Goal: Task Accomplishment & Management: Manage account settings

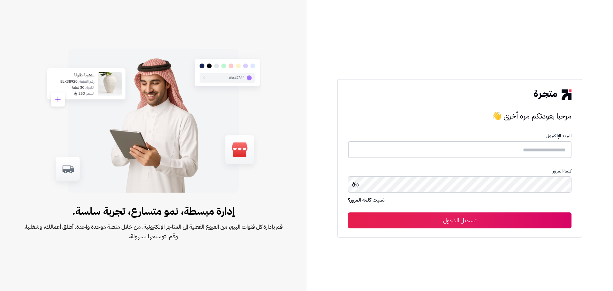
click at [507, 151] on input "text" at bounding box center [459, 149] width 223 height 17
click at [432, 153] on input "text" at bounding box center [459, 149] width 223 height 17
paste input "**********"
type input "**********"
click at [348, 212] on button "تسجيل الدخول" at bounding box center [459, 220] width 223 height 16
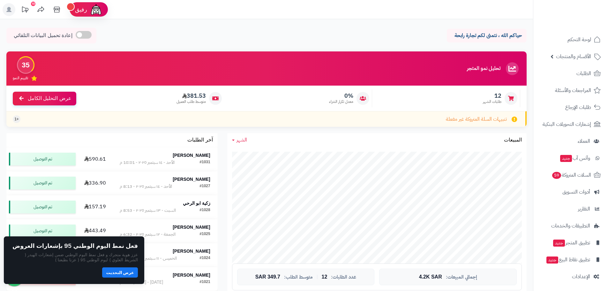
click at [335, 28] on div "حياكم الله ، نتمنى لكم تجارة رابحة إعادة تحميل البيانات التلقائي" at bounding box center [266, 37] width 520 height 19
click at [124, 274] on button "عرض التحديث" at bounding box center [120, 272] width 36 height 10
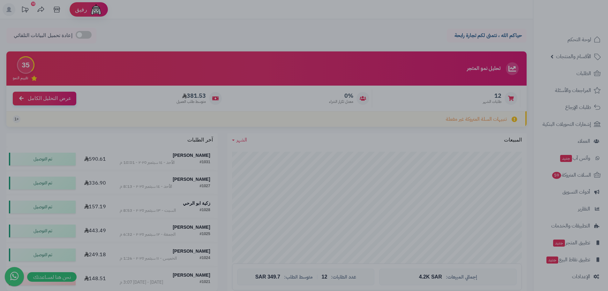
click at [343, 33] on div at bounding box center [304, 145] width 608 height 291
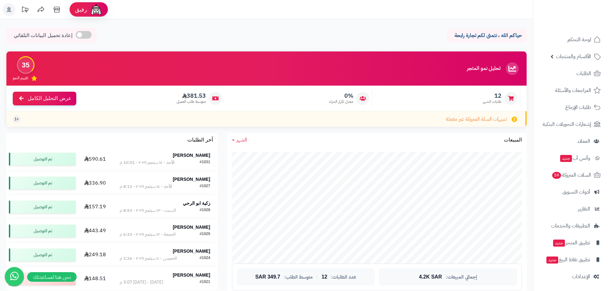
click at [311, 33] on div "حياكم الله ، نتمنى لكم تجارة رابحة إعادة تحميل البيانات التلقائي" at bounding box center [266, 37] width 520 height 19
click at [336, 37] on div "حياكم الله ، نتمنى لكم تجارة رابحة إعادة تحميل البيانات التلقائي" at bounding box center [266, 37] width 520 height 19
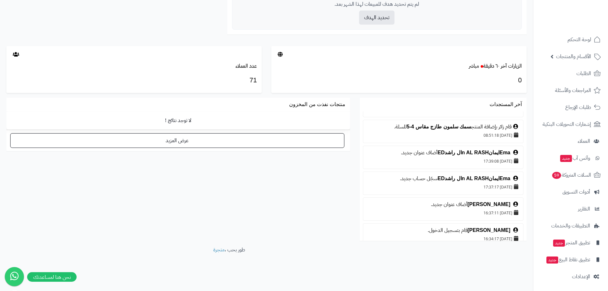
scroll to position [415, 0]
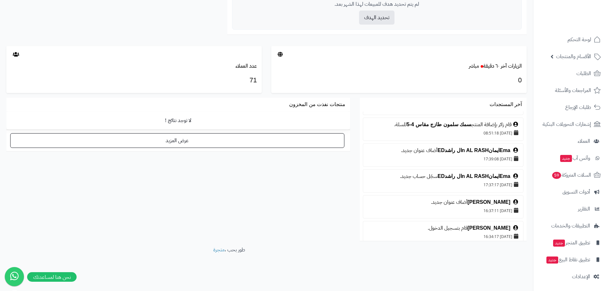
click at [274, 206] on div "آخر المستجدات قام زائر بإضافة المنتج لحم بقري مفروم للسلة. 17/09/2025 16:22:10 …" at bounding box center [267, 172] width 530 height 148
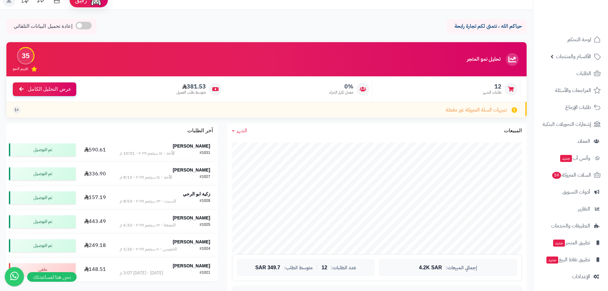
scroll to position [0, 0]
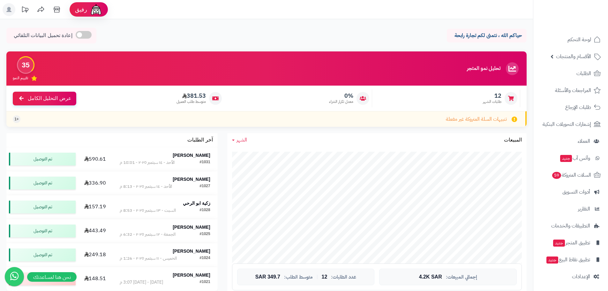
click at [347, 33] on div "حياكم الله ، نتمنى لكم تجارة رابحة إعادة تحميل البيانات التلقائي" at bounding box center [266, 37] width 520 height 19
click at [293, 36] on div "حياكم الله ، نتمنى لكم تجارة رابحة إعادة تحميل البيانات التلقائي" at bounding box center [266, 37] width 520 height 19
click at [511, 99] on icon at bounding box center [511, 98] width 6 height 5
click at [56, 159] on div "تم التوصيل" at bounding box center [42, 158] width 67 height 13
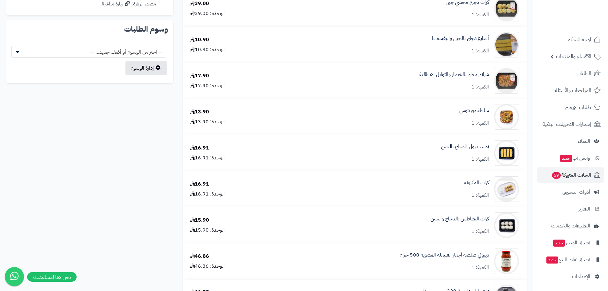
scroll to position [447, 0]
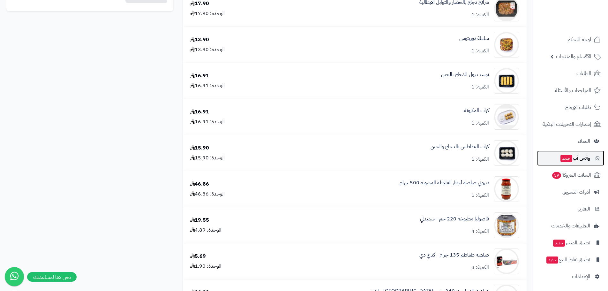
click at [579, 161] on span "وآتس آب جديد" at bounding box center [575, 158] width 30 height 9
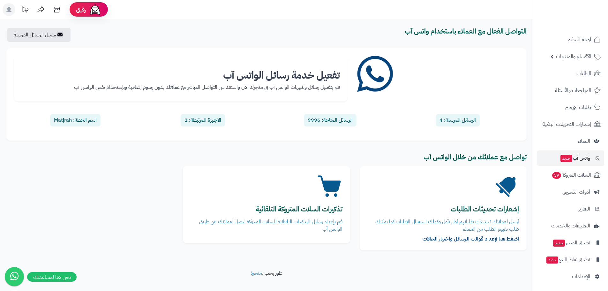
click at [462, 118] on div "الرسائل المرسلة: 4" at bounding box center [458, 120] width 44 height 12
click at [33, 38] on link "سجل الرسائل المرسلة" at bounding box center [37, 35] width 61 height 14
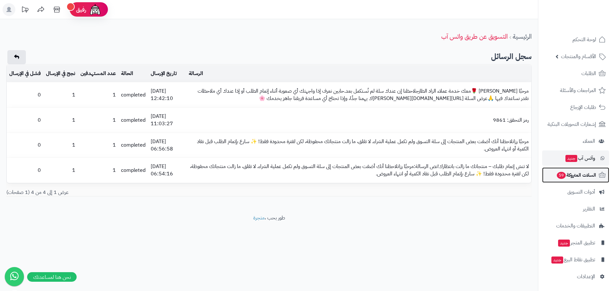
click at [578, 176] on span "السلات المتروكة 59" at bounding box center [576, 174] width 40 height 9
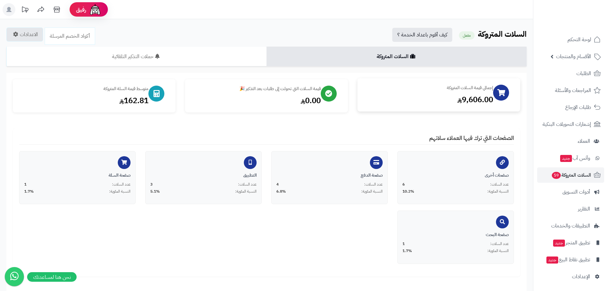
click at [442, 90] on div "إجمالي قيمة السلات المتروكة" at bounding box center [428, 88] width 129 height 6
click at [500, 93] on icon at bounding box center [501, 92] width 8 height 7
click at [467, 99] on div "9,606.00" at bounding box center [428, 99] width 129 height 11
drag, startPoint x: 430, startPoint y: 108, endPoint x: 434, endPoint y: 110, distance: 4.0
click at [431, 108] on div "إجمالي قيمة السلات المتروكة 9,606.00" at bounding box center [439, 94] width 163 height 33
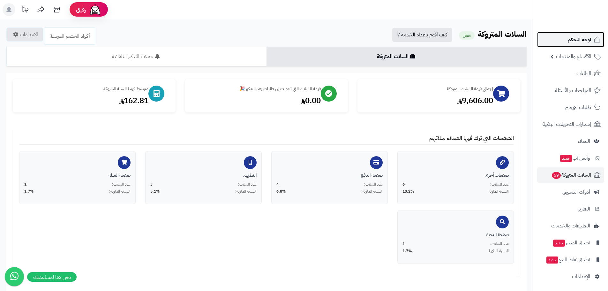
click at [577, 39] on span "لوحة التحكم" at bounding box center [579, 39] width 23 height 9
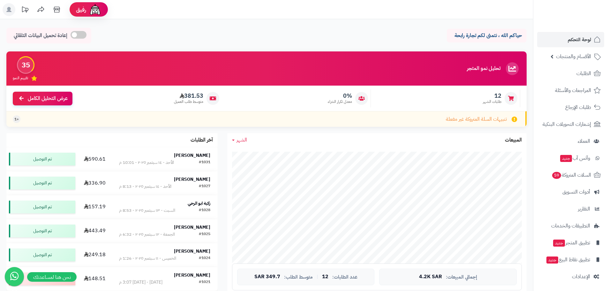
click at [497, 102] on span "طلبات الشهر" at bounding box center [492, 101] width 19 height 5
click at [505, 99] on div at bounding box center [511, 98] width 13 height 13
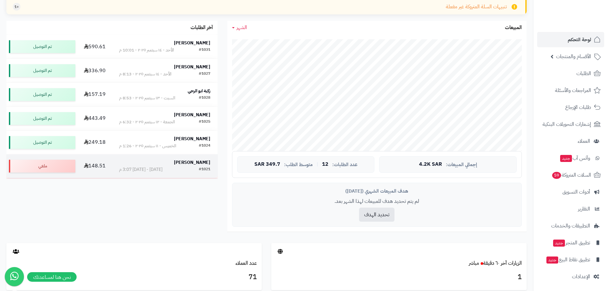
scroll to position [64, 0]
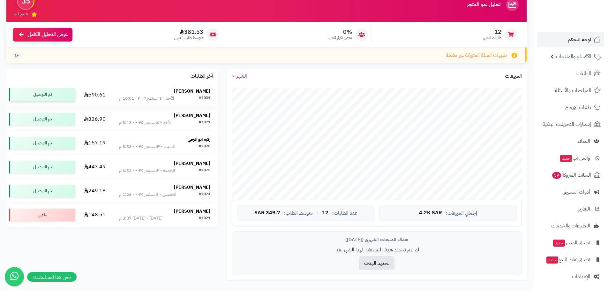
click at [50, 94] on div "تم التوصيل" at bounding box center [42, 94] width 66 height 13
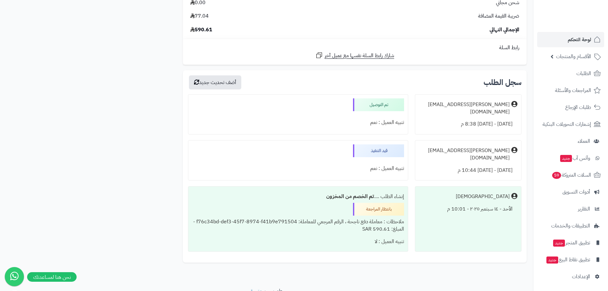
scroll to position [862, 0]
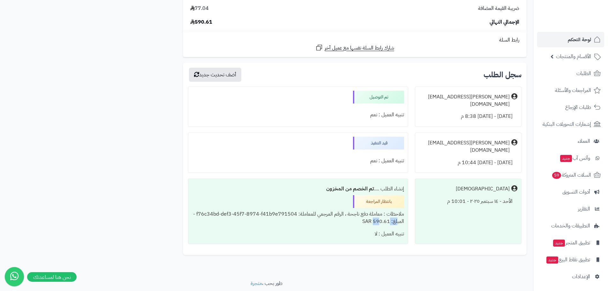
drag, startPoint x: 376, startPoint y: 216, endPoint x: 399, endPoint y: 216, distance: 23.0
click at [399, 216] on div "ملاحظات : معاملة دفع ناجحة ، الرقم المرجعي للمعاملة: f76c34bd-def3-45f7-8974-f4…" at bounding box center [298, 218] width 212 height 20
drag, startPoint x: 260, startPoint y: 205, endPoint x: 225, endPoint y: 208, distance: 35.0
click at [244, 208] on div "ملاحظات : معاملة دفع ناجحة ، الرقم المرجعي للمعاملة: f76c34bd-def3-45f7-8974-f4…" at bounding box center [298, 218] width 212 height 20
click at [321, 210] on div "ملاحظات : معاملة دفع ناجحة ، الرقم المرجعي للمعاملة: f76c34bd-def3-45f7-8974-f4…" at bounding box center [298, 218] width 212 height 20
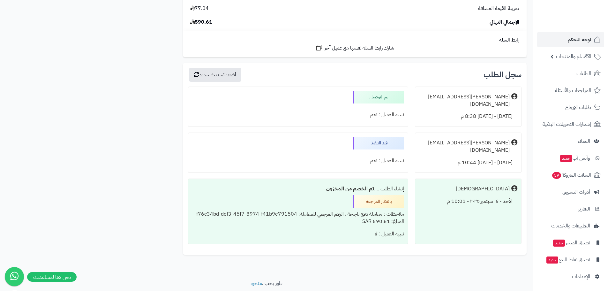
click at [474, 188] on div "Matjrah" at bounding box center [468, 189] width 98 height 12
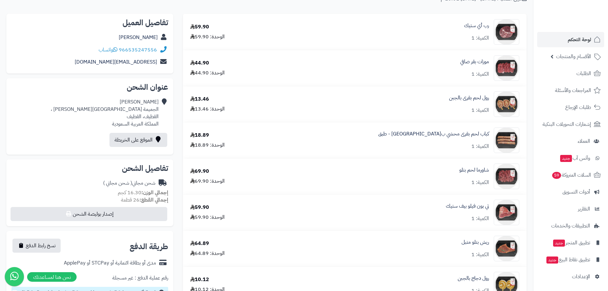
scroll to position [0, 0]
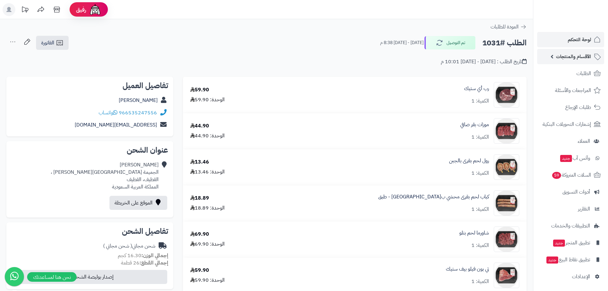
click at [585, 57] on span "الأقسام والمنتجات" at bounding box center [573, 56] width 35 height 9
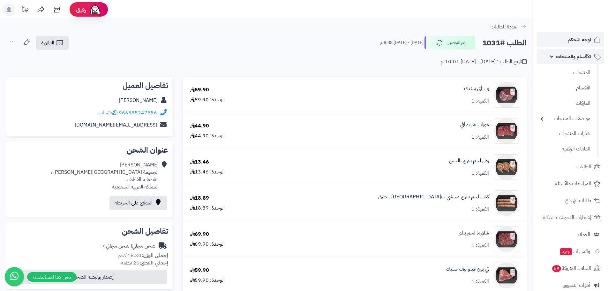
click at [574, 57] on span "الأقسام والمنتجات" at bounding box center [573, 56] width 35 height 9
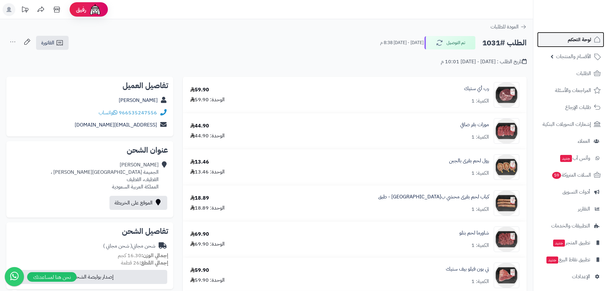
click at [585, 41] on span "لوحة التحكم" at bounding box center [579, 39] width 23 height 9
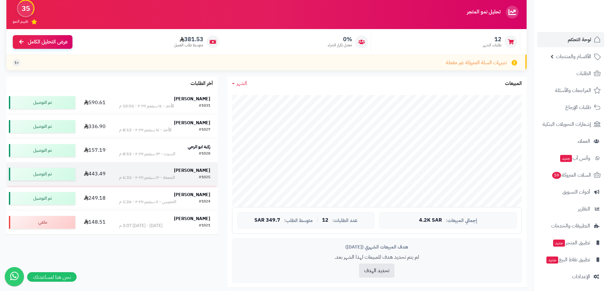
scroll to position [32, 0]
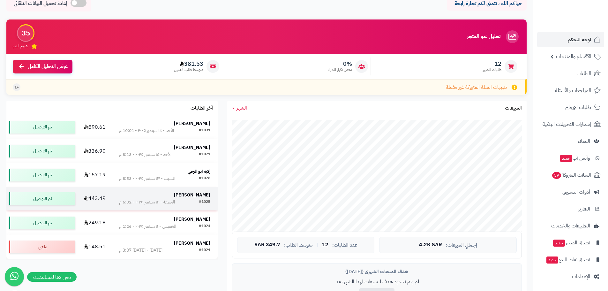
click at [189, 197] on strong "Mohamed Bokhamseen" at bounding box center [192, 195] width 36 height 7
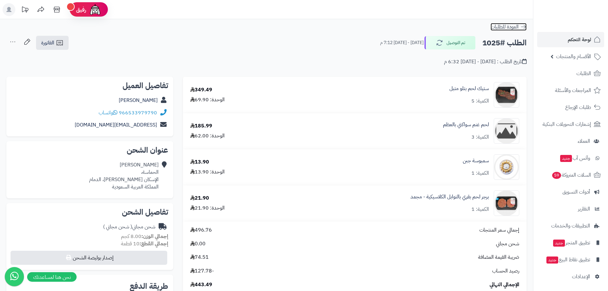
click at [525, 25] on icon at bounding box center [523, 27] width 6 height 6
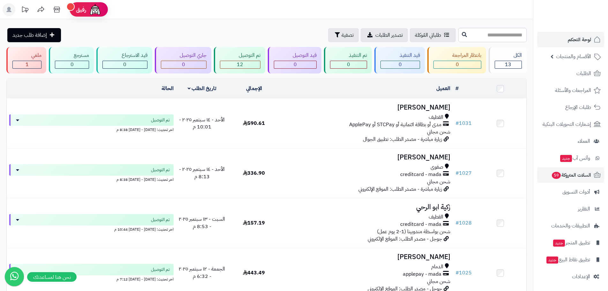
scroll to position [1, 0]
click at [487, 11] on header "رفيق ! الطلبات معالجة مكتمل إرجاع المنتجات العملاء المتواجدون الان 71 عملاء منت…" at bounding box center [304, 9] width 608 height 19
click at [487, 12] on header "رفيق ! الطلبات معالجة مكتمل إرجاع المنتجات العملاء المتواجدون الان 71 عملاء منت…" at bounding box center [304, 9] width 608 height 19
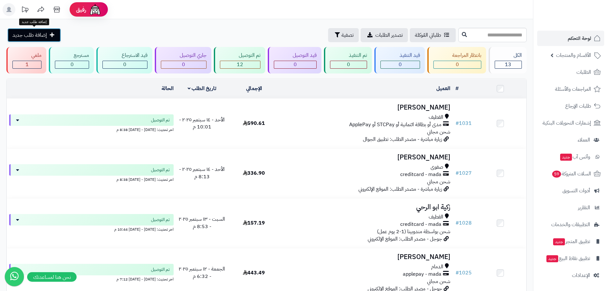
click at [42, 38] on span "إضافة طلب جديد" at bounding box center [29, 35] width 34 height 8
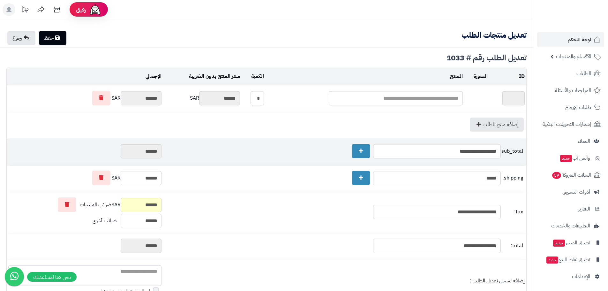
type textarea "**********"
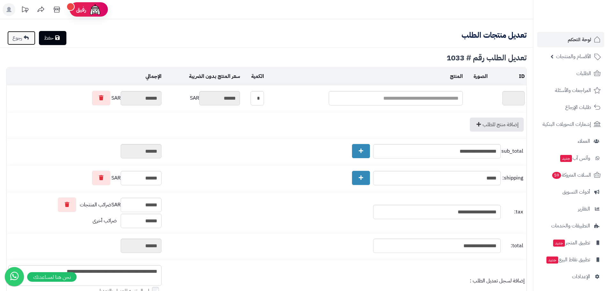
click at [23, 39] on link "رجوع" at bounding box center [21, 38] width 28 height 14
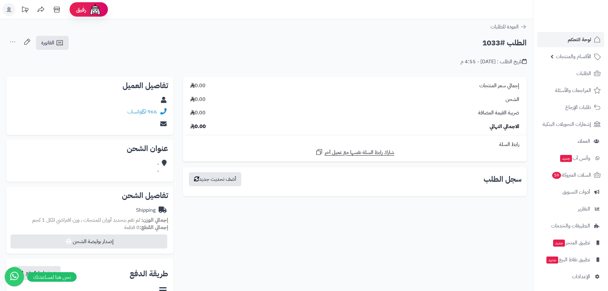
click at [344, 46] on div "الطلب #1033 الفاتورة طباعة الفاتورة إرسال الفاتورة إلى بريد العميل إسناد الطلب …" at bounding box center [266, 42] width 520 height 15
click at [522, 27] on icon at bounding box center [523, 27] width 5 height 4
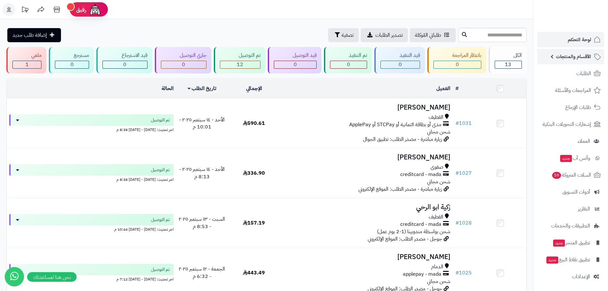
click at [575, 55] on span "الأقسام والمنتجات" at bounding box center [573, 56] width 35 height 9
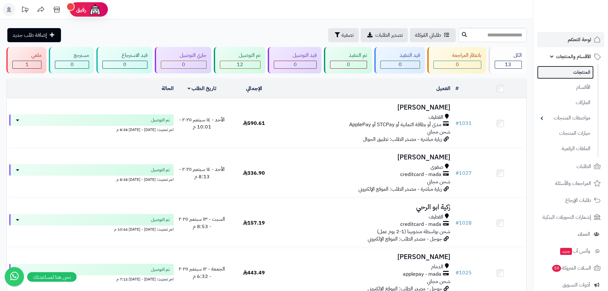
click at [587, 74] on link "المنتجات" at bounding box center [565, 72] width 57 height 13
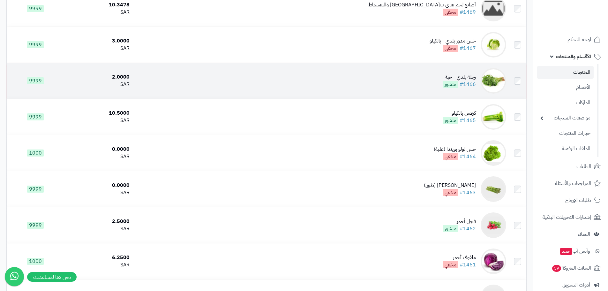
scroll to position [677, 0]
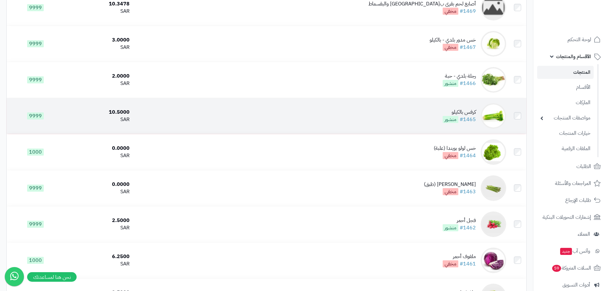
click at [518, 119] on td at bounding box center [518, 116] width 18 height 36
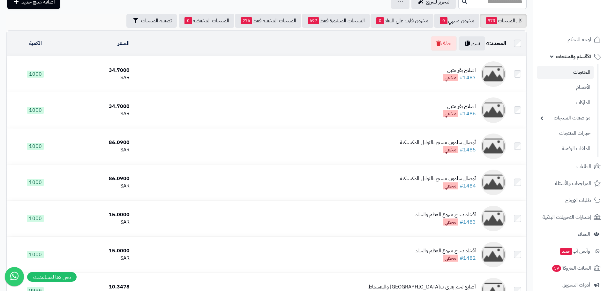
scroll to position [0, 0]
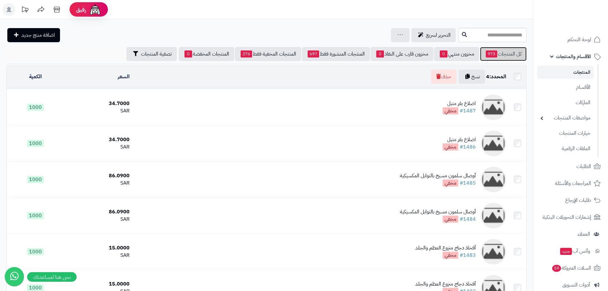
click at [501, 55] on link "كل المنتجات 973" at bounding box center [503, 54] width 47 height 14
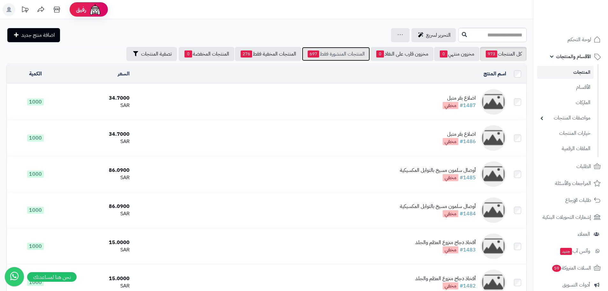
click at [338, 55] on link "المنتجات المنشورة فقط 697" at bounding box center [336, 54] width 68 height 14
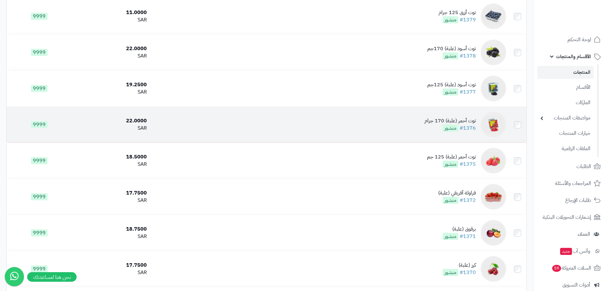
scroll to position [2171, 0]
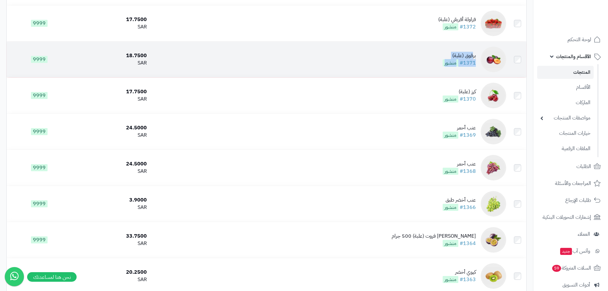
drag, startPoint x: 474, startPoint y: 58, endPoint x: 431, endPoint y: 59, distance: 43.4
click at [431, 59] on td "برقوق (علبة) #1371 منشور" at bounding box center [328, 60] width 359 height 36
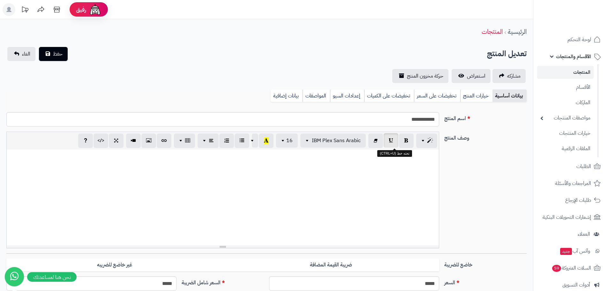
scroll to position [11, 0]
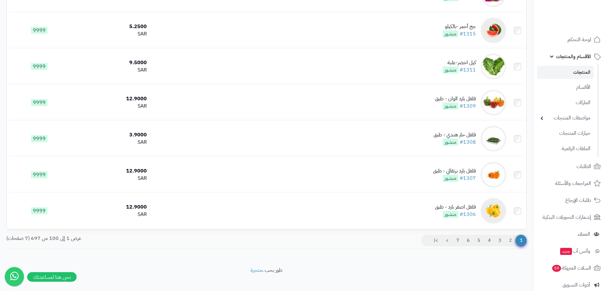
scroll to position [3469, 0]
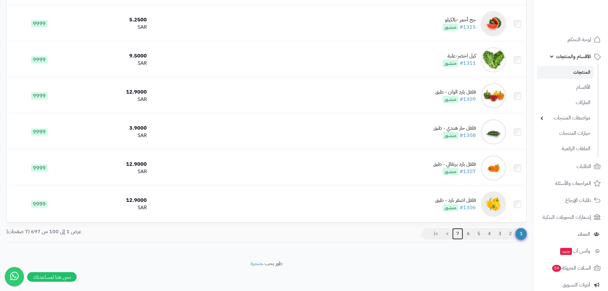
click at [458, 232] on link "7" at bounding box center [457, 233] width 11 height 11
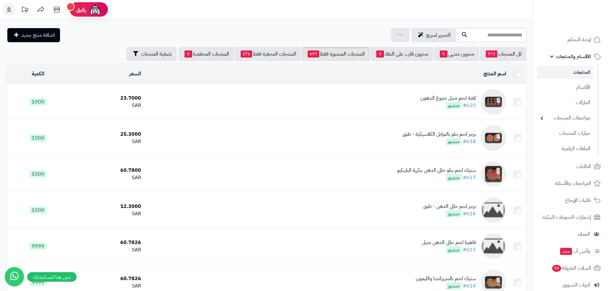
click at [329, 50] on link "المنتجات المنشورة فقط 697" at bounding box center [336, 54] width 68 height 14
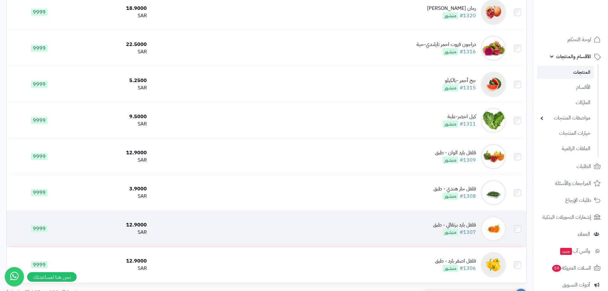
scroll to position [3469, 0]
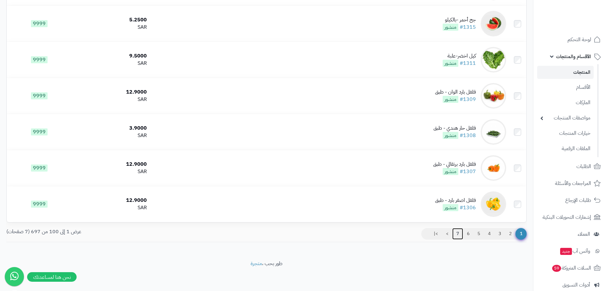
click at [457, 231] on link "7" at bounding box center [457, 233] width 11 height 11
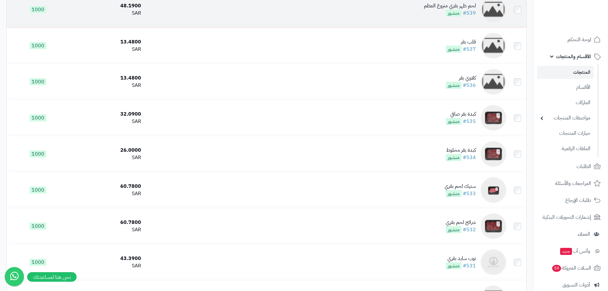
scroll to position [2435, 0]
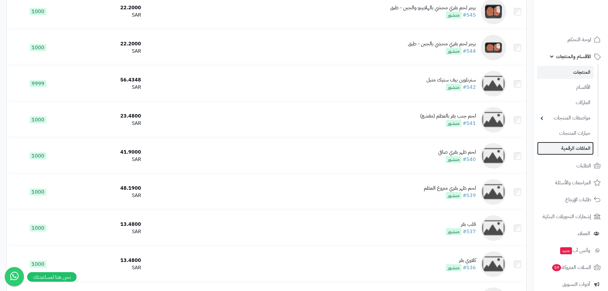
click at [574, 148] on link "الملفات الرقمية" at bounding box center [565, 148] width 57 height 13
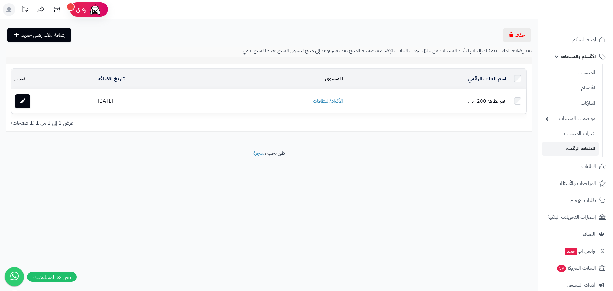
click at [578, 51] on link "الأقسام والمنتجات" at bounding box center [575, 56] width 67 height 15
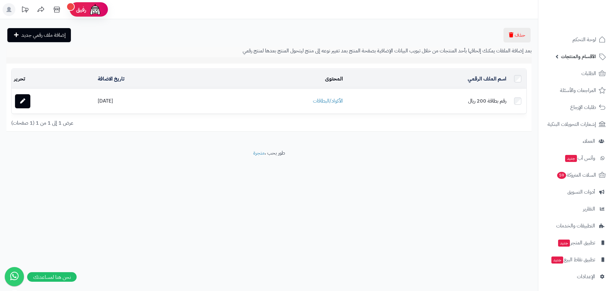
click at [580, 55] on span "الأقسام والمنتجات" at bounding box center [578, 56] width 35 height 9
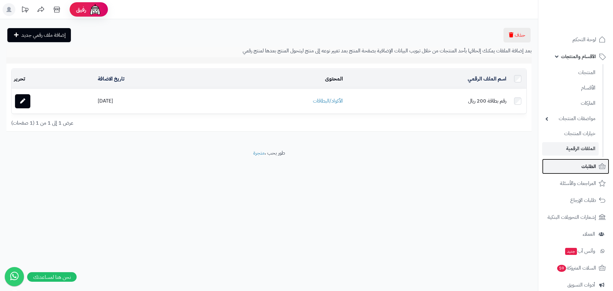
click at [589, 167] on span "الطلبات" at bounding box center [588, 166] width 15 height 9
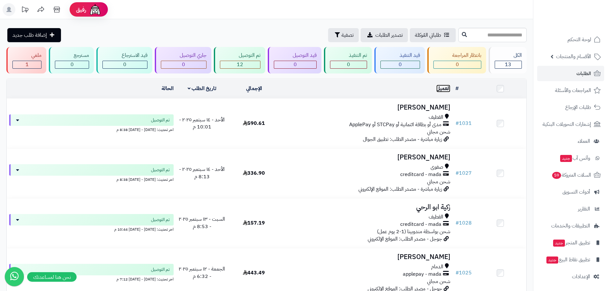
drag, startPoint x: 441, startPoint y: 88, endPoint x: 427, endPoint y: 89, distance: 13.1
click at [441, 88] on link "العميل" at bounding box center [443, 89] width 14 height 8
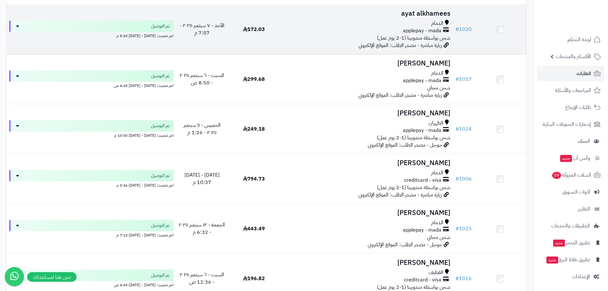
scroll to position [192, 0]
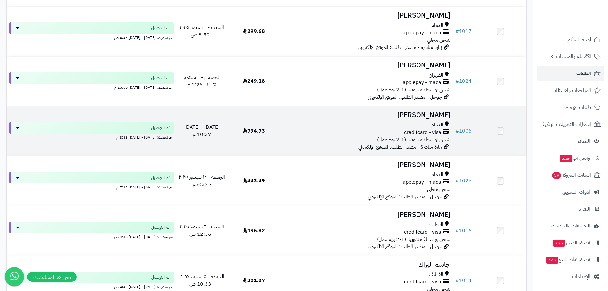
drag, startPoint x: 246, startPoint y: 131, endPoint x: 276, endPoint y: 130, distance: 30.1
click at [276, 130] on td "794.73" at bounding box center [254, 130] width 52 height 49
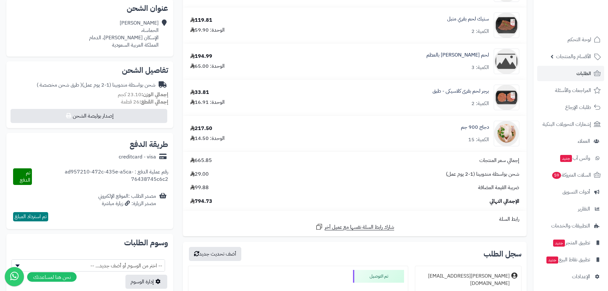
scroll to position [122, 0]
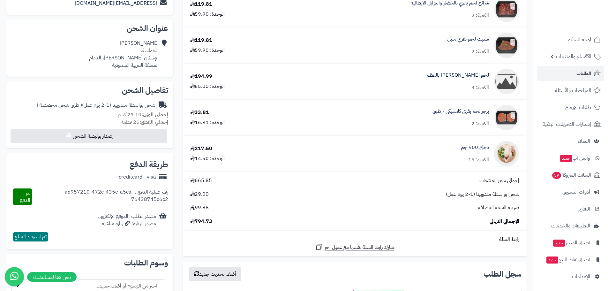
click at [36, 235] on span "تم استرداد المبلغ" at bounding box center [31, 237] width 32 height 8
click at [24, 197] on span "تم الدفع" at bounding box center [25, 196] width 11 height 15
click at [577, 177] on span "السلات المتروكة 59" at bounding box center [571, 174] width 40 height 9
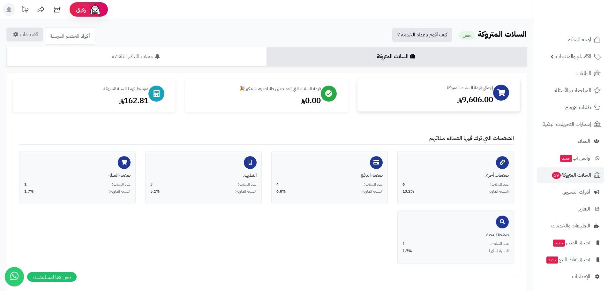
click at [496, 92] on div at bounding box center [501, 93] width 16 height 16
click at [480, 97] on div "9,606.00" at bounding box center [428, 99] width 129 height 11
click at [88, 13] on div "رفيق" at bounding box center [89, 9] width 26 height 13
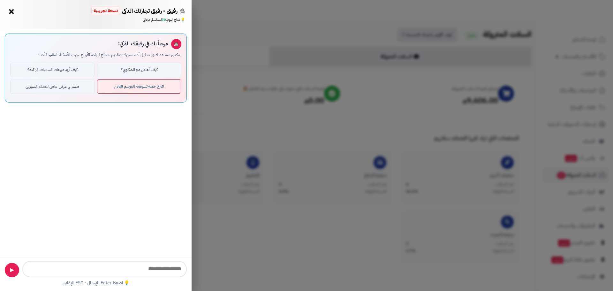
click at [125, 85] on button "اقترح حملة تسويقية للموسم القادم" at bounding box center [139, 86] width 84 height 14
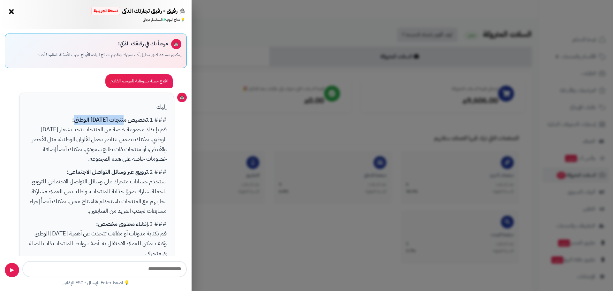
drag, startPoint x: 122, startPoint y: 119, endPoint x: 76, endPoint y: 117, distance: 46.3
click at [76, 117] on p "### 1. تخصيص منتجات [DATE] الوطني: قم بإعداد مجموعة خاصة من المنتجات تحت شعار […" at bounding box center [97, 139] width 140 height 49
drag, startPoint x: 150, startPoint y: 167, endPoint x: 132, endPoint y: 175, distance: 19.4
click at [146, 171] on div "إليك ### 1. تخصيص منتجات [DATE] الوطني: قم بإعداد مجموعة خاصة من المنتجات تحت ش…" at bounding box center [96, 265] width 155 height 344
drag, startPoint x: 69, startPoint y: 175, endPoint x: 179, endPoint y: 165, distance: 109.9
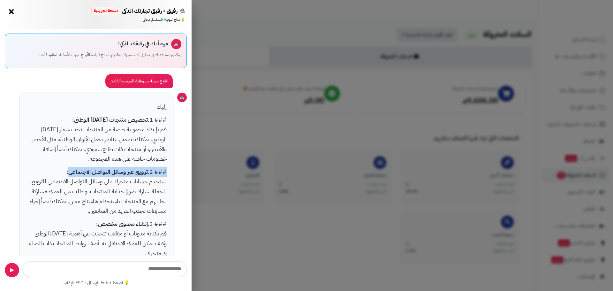
click at [179, 165] on div "إليك ### 1. تخصيص منتجات [DATE] الوطني: قم بإعداد مجموعة خاصة من المنتجات تحت ش…" at bounding box center [96, 265] width 182 height 344
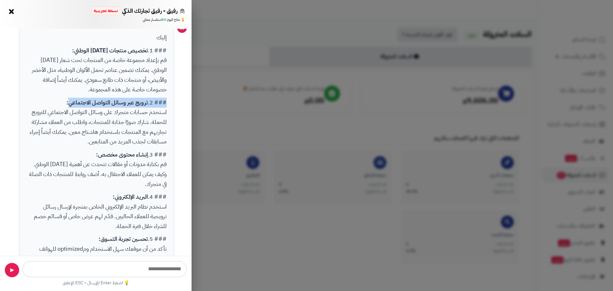
scroll to position [64, 0]
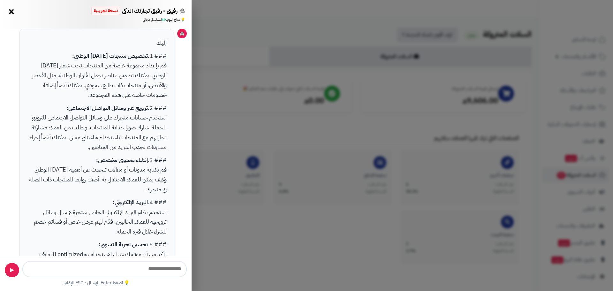
click at [47, 107] on p "### 2. ترويج عبر وسائل التواصل الاجتماعي: استخدم حسابات متجرك على وسائل التواصل…" at bounding box center [97, 127] width 140 height 49
drag, startPoint x: 58, startPoint y: 108, endPoint x: 166, endPoint y: 108, distance: 108.2
click at [166, 108] on p "### 2. ترويج عبر وسائل التواصل الاجتماعي: استخدم حسابات متجرك على وسائل التواصل…" at bounding box center [97, 127] width 140 height 49
drag, startPoint x: 89, startPoint y: 162, endPoint x: 181, endPoint y: 162, distance: 91.9
click at [181, 162] on div "إليك ### 1. تخصيص منتجات [DATE] الوطني: قم بإعداد مجموعة خاصة من المنتجات تحت ش…" at bounding box center [96, 201] width 182 height 344
